Goal: Task Accomplishment & Management: Manage account settings

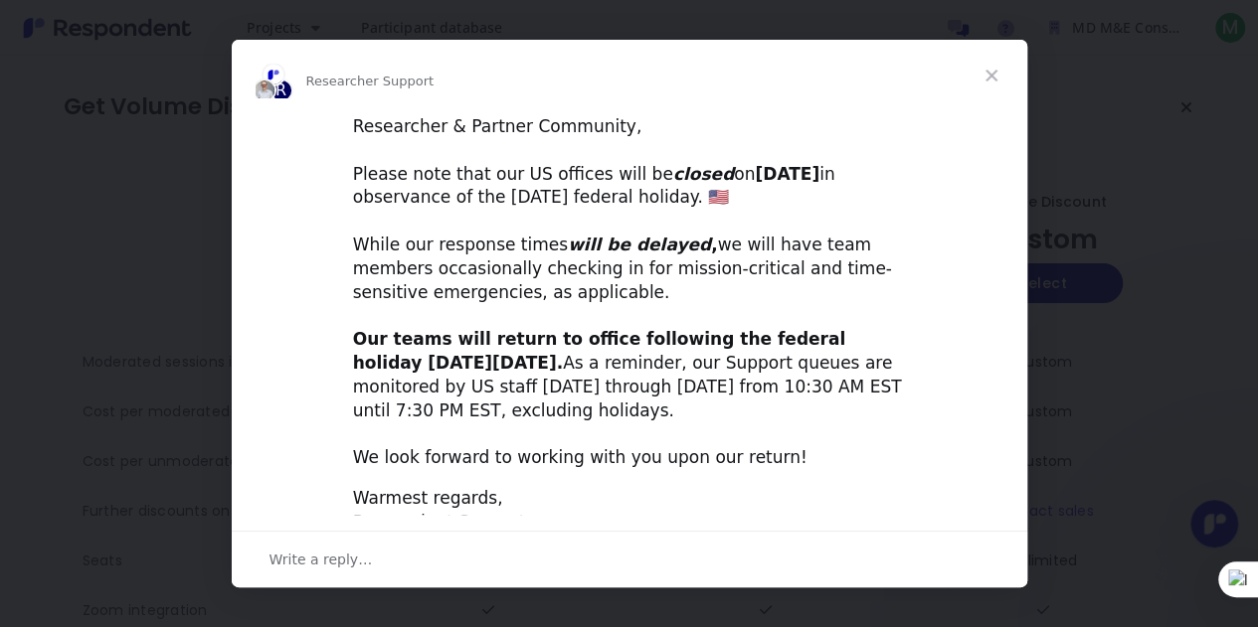
click at [990, 75] on span "Close" at bounding box center [991, 76] width 72 height 72
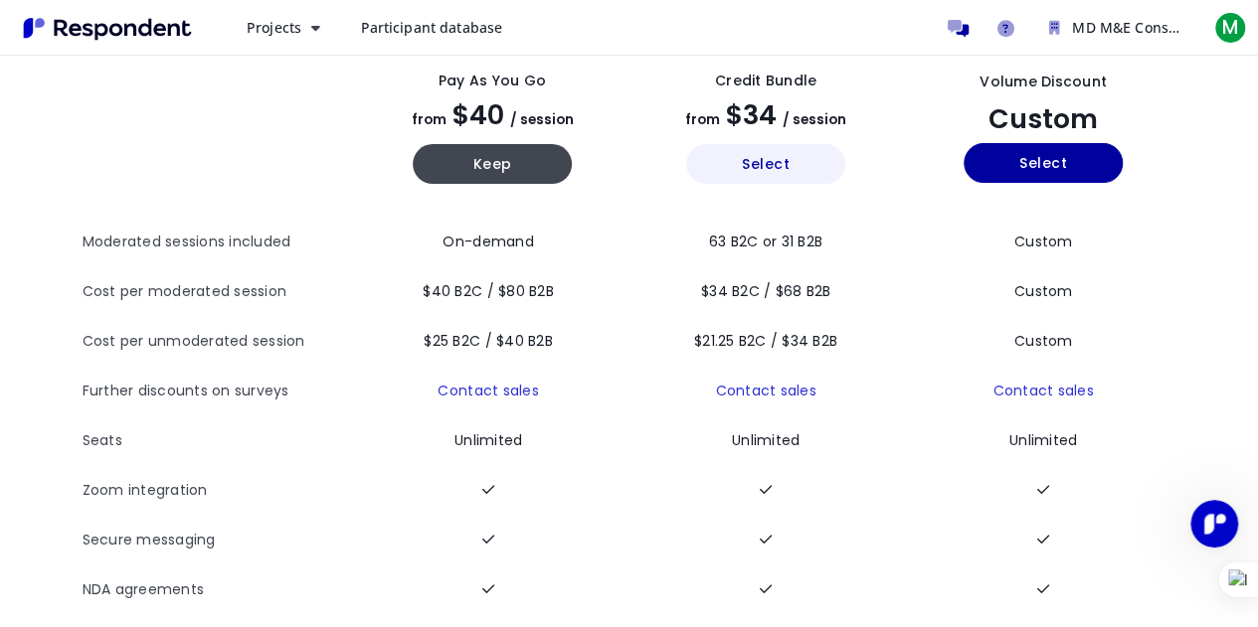
scroll to position [124, 0]
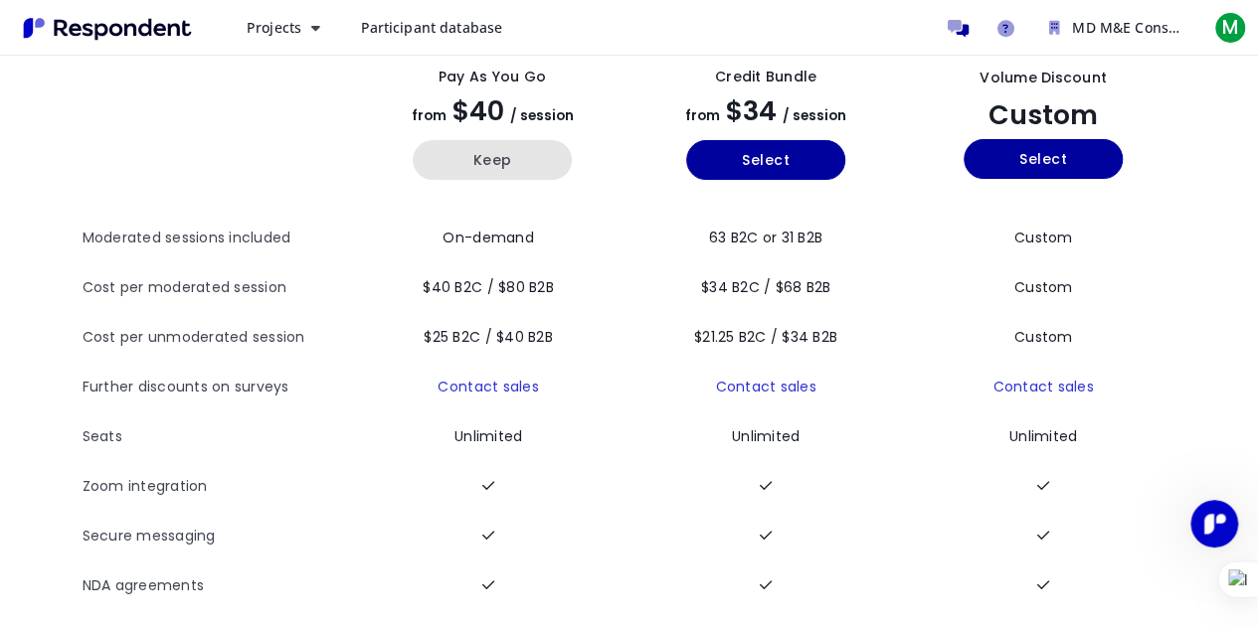
click at [492, 163] on button "Keep" at bounding box center [492, 160] width 159 height 40
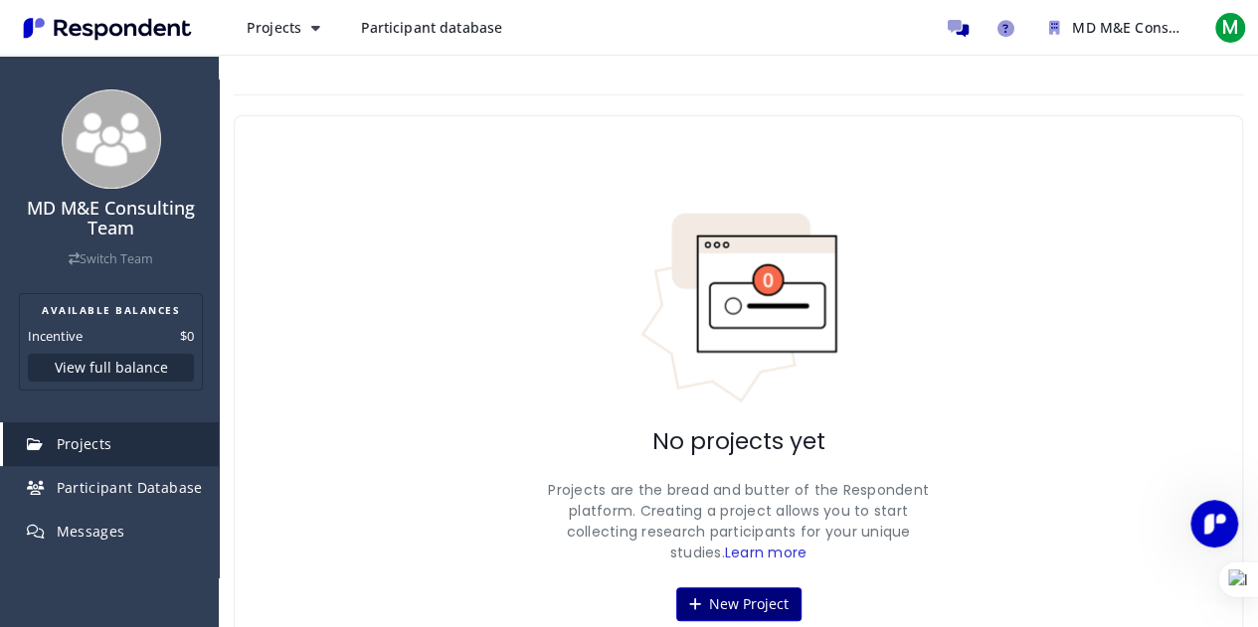
click at [748, 594] on button "New Project" at bounding box center [738, 605] width 125 height 34
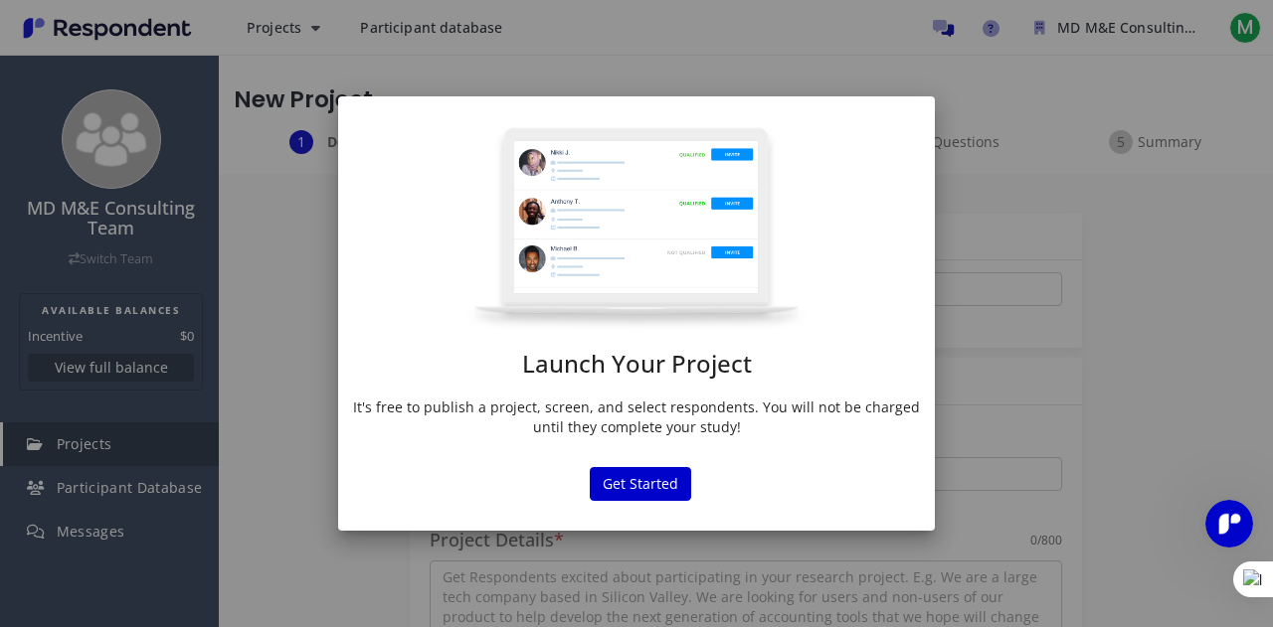
click at [1024, 350] on div "Launch Your Project It's free to publish a project, screen, and select responde…" at bounding box center [636, 313] width 1273 height 627
click at [476, 22] on div "Launch Your Project It's free to publish a project, screen, and select responde…" at bounding box center [636, 313] width 1273 height 627
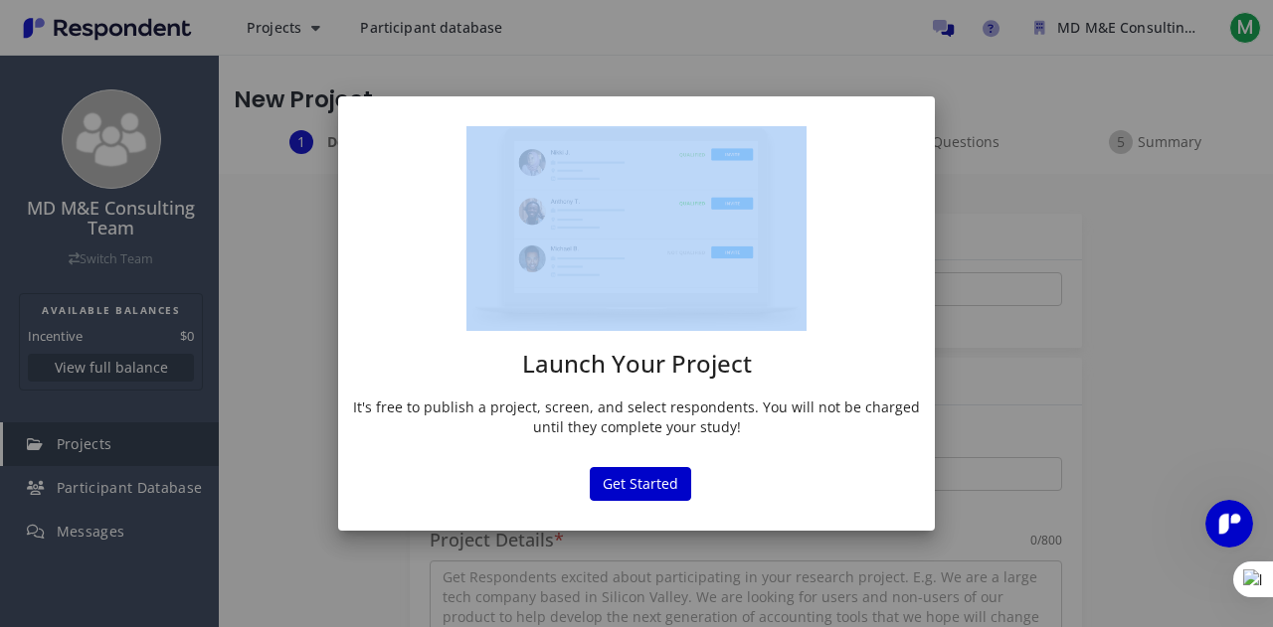
click at [476, 22] on div "Launch Your Project It's free to publish a project, screen, and select responde…" at bounding box center [636, 313] width 1273 height 627
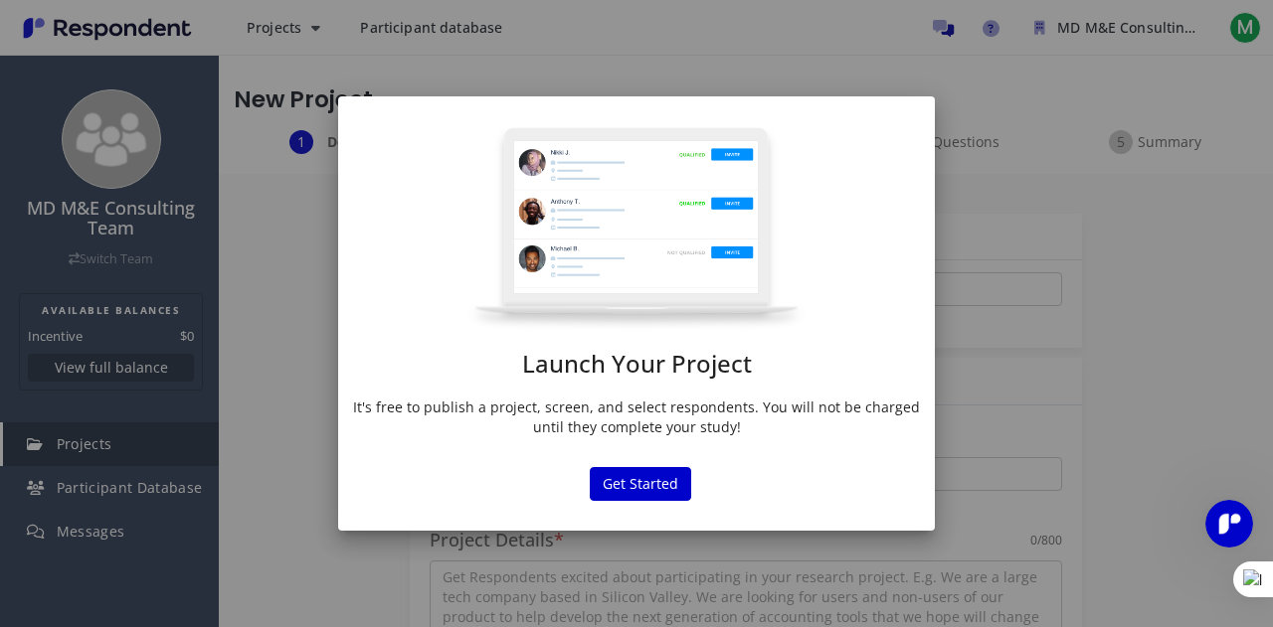
click at [706, 484] on md-dialog-actions "Get Started" at bounding box center [636, 499] width 596 height 64
click at [1241, 340] on div "Launch Your Project It's free to publish a project, screen, and select responde…" at bounding box center [636, 313] width 1273 height 627
click at [1141, 49] on div "Launch Your Project It's free to publish a project, screen, and select responde…" at bounding box center [636, 313] width 1273 height 627
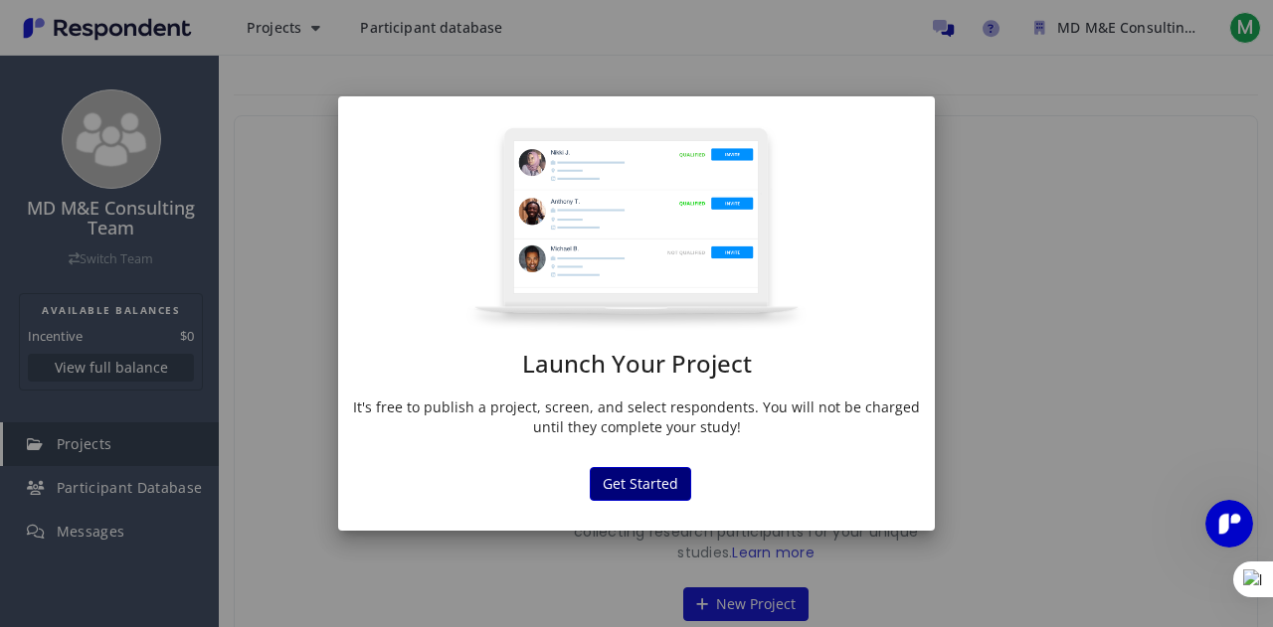
click at [652, 480] on button "Get Started" at bounding box center [640, 484] width 101 height 34
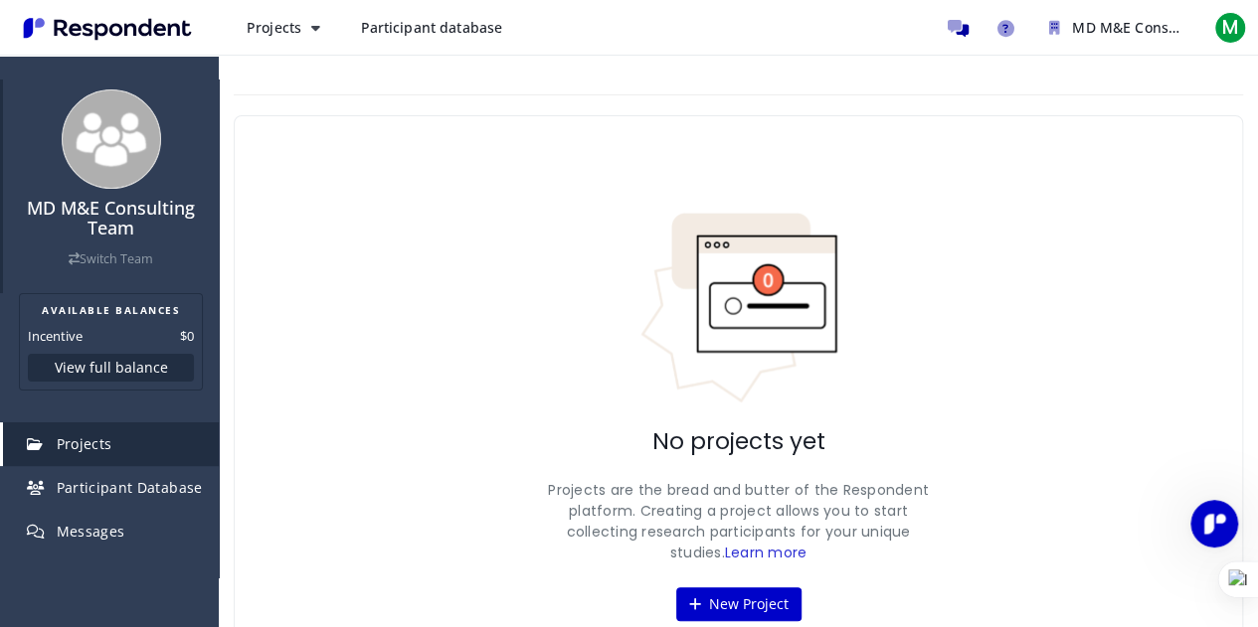
click at [89, 255] on link "Switch Team" at bounding box center [111, 259] width 85 height 17
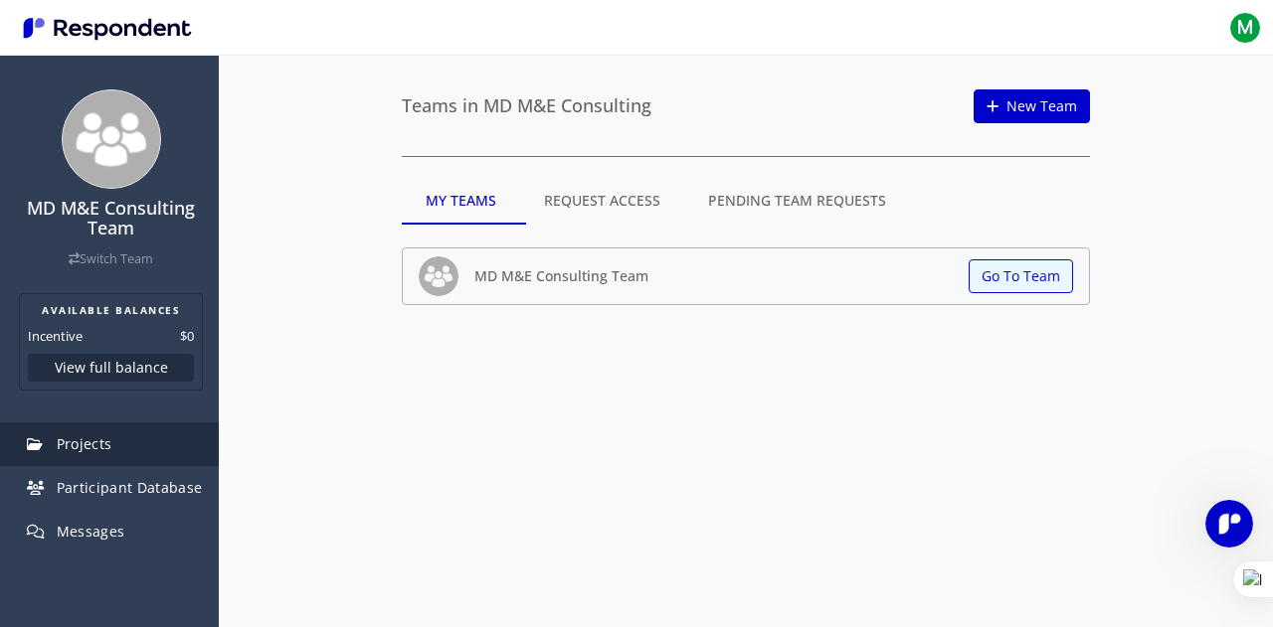
click at [85, 442] on span "Projects" at bounding box center [85, 443] width 56 height 19
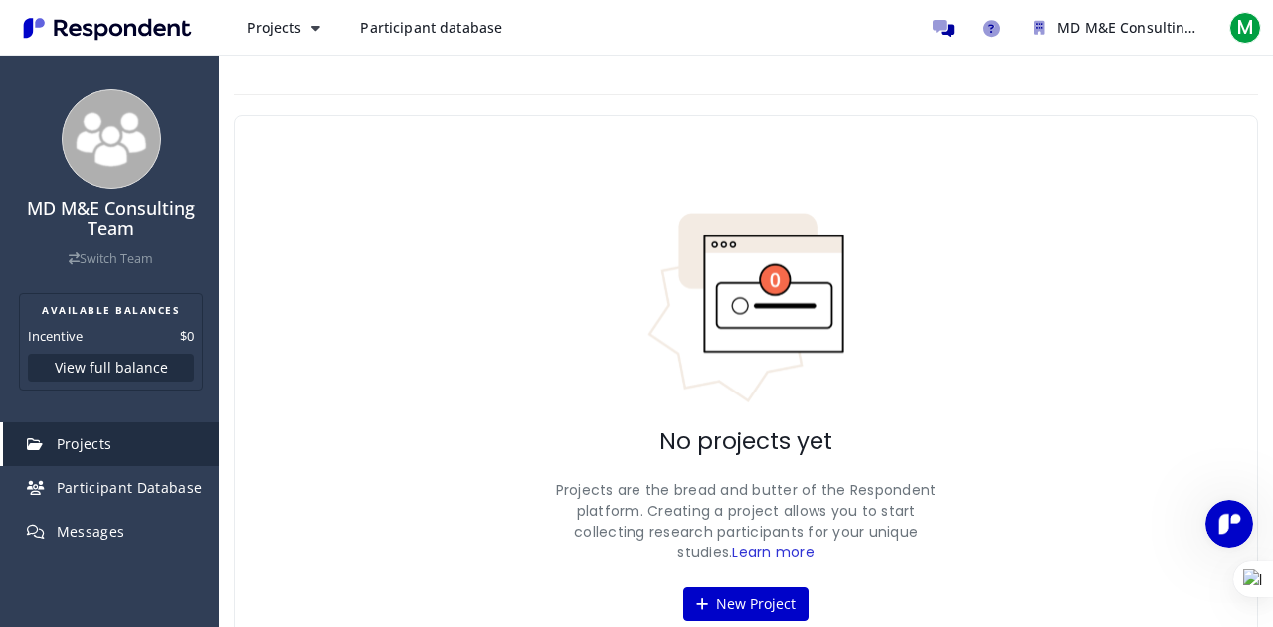
click at [85, 442] on span "Projects" at bounding box center [85, 443] width 56 height 19
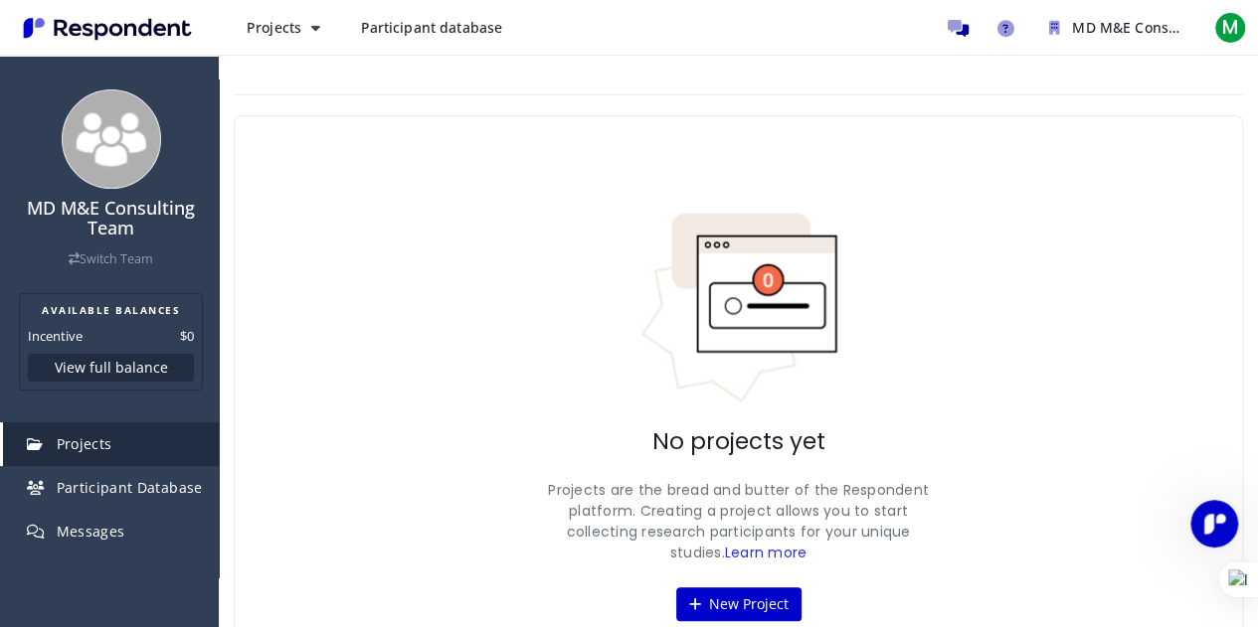
click at [85, 442] on span "Projects" at bounding box center [85, 443] width 56 height 19
click at [311, 33] on icon "Main navigation" at bounding box center [315, 28] width 9 height 14
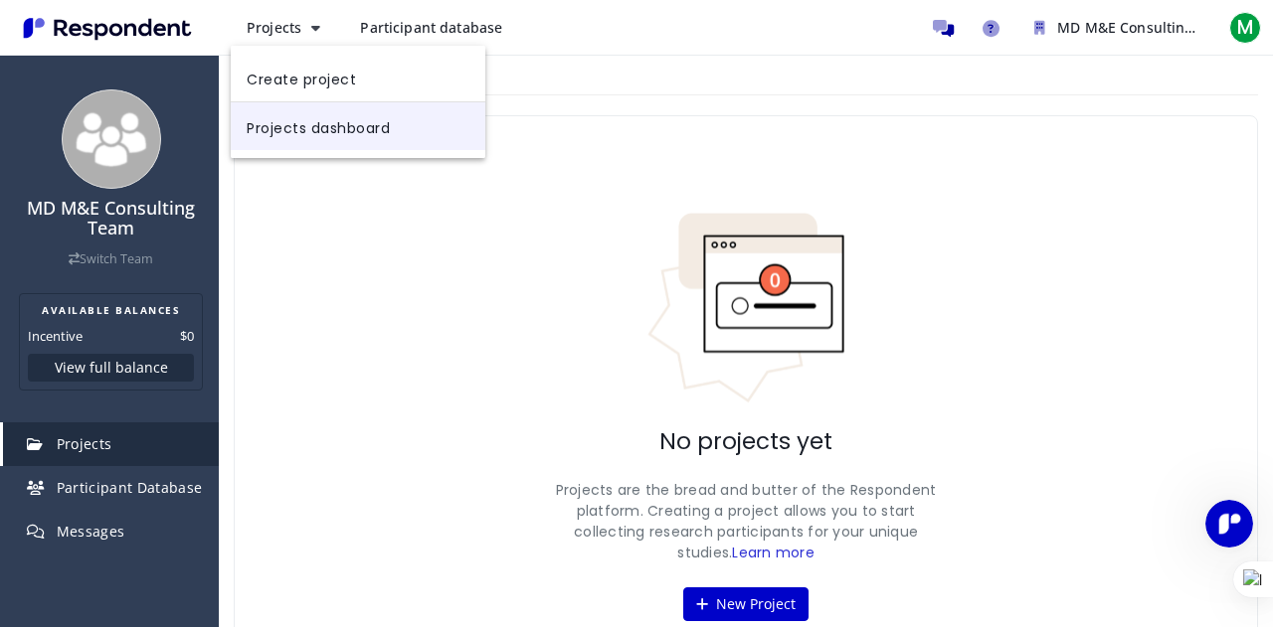
click at [329, 138] on link "Projects dashboard" at bounding box center [358, 126] width 255 height 48
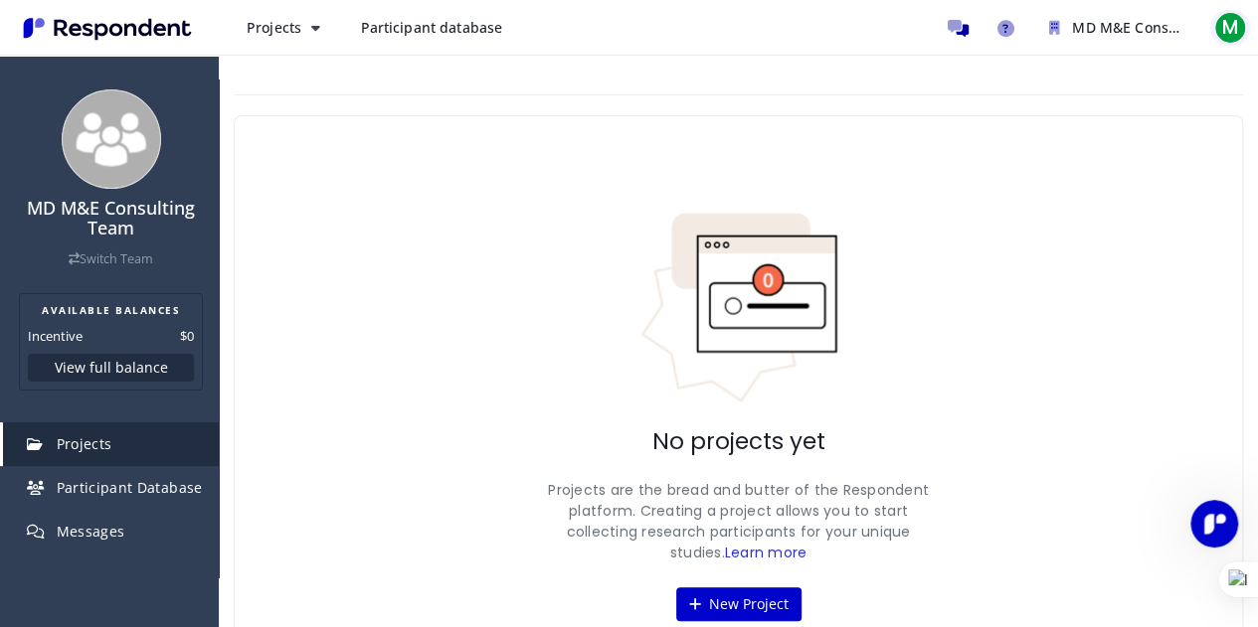
click at [1239, 29] on span "M" at bounding box center [1230, 28] width 32 height 32
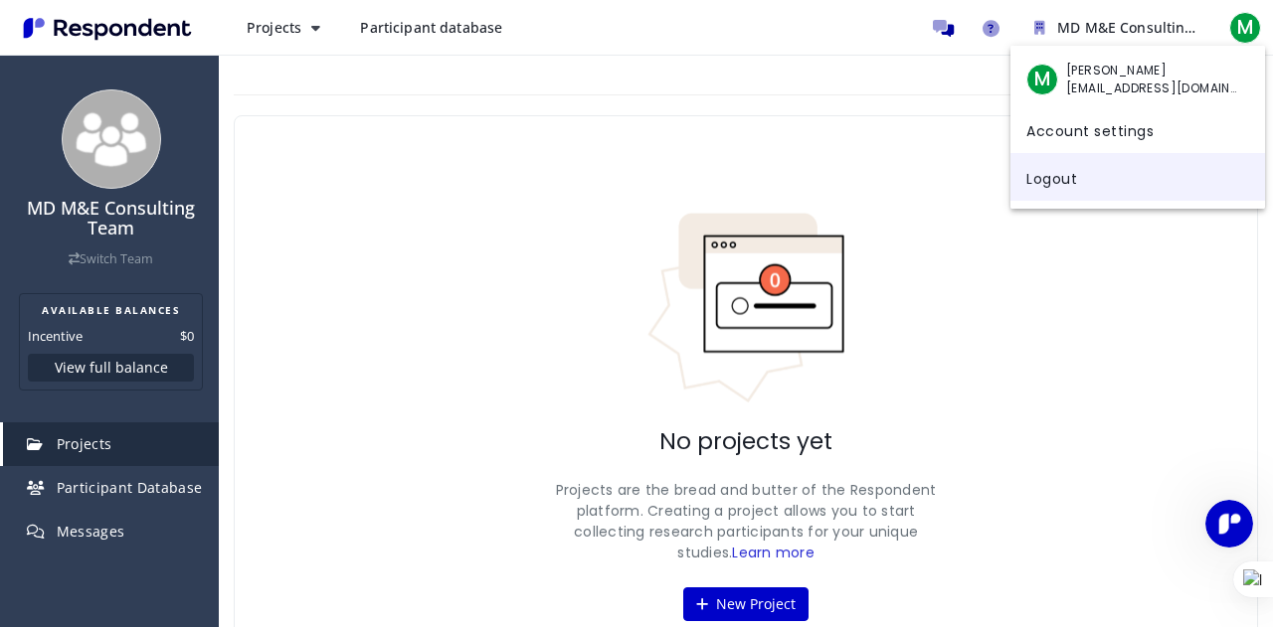
click at [1093, 178] on link "Logout" at bounding box center [1137, 177] width 255 height 48
